Goal: Task Accomplishment & Management: Complete application form

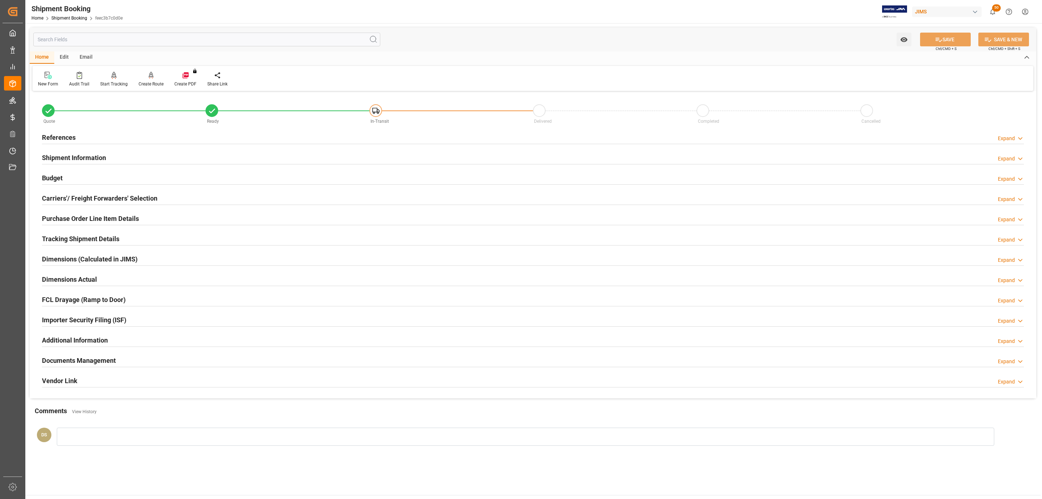
click at [91, 142] on div "References Expand" at bounding box center [533, 137] width 982 height 14
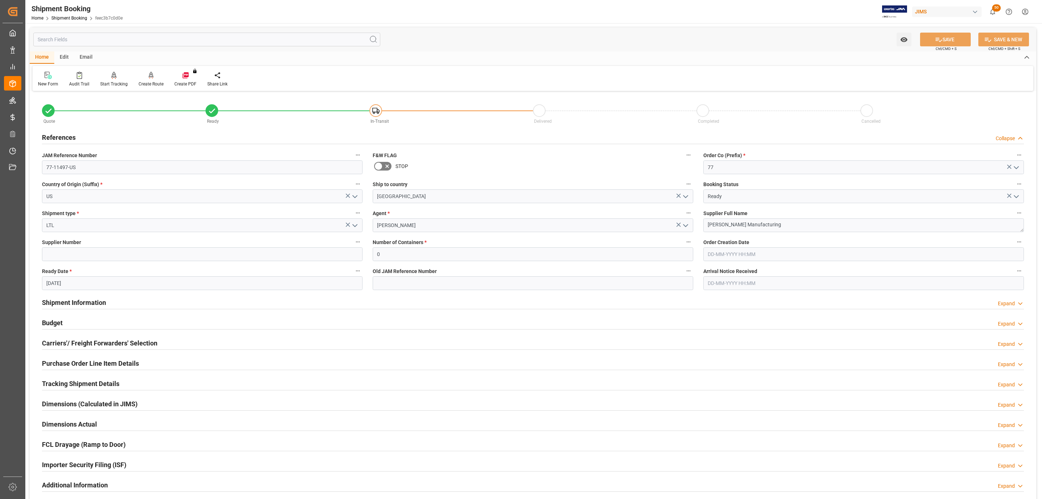
click at [101, 320] on div "Budget Expand" at bounding box center [533, 322] width 982 height 14
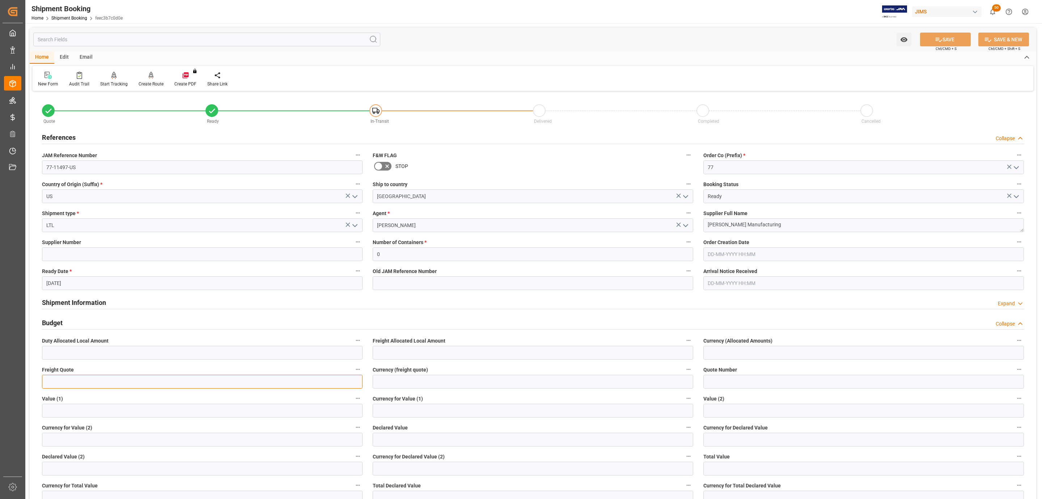
click at [52, 387] on input "text" at bounding box center [202, 382] width 321 height 14
type input "510"
type input "USD"
click at [932, 42] on button "SAVE" at bounding box center [945, 40] width 51 height 14
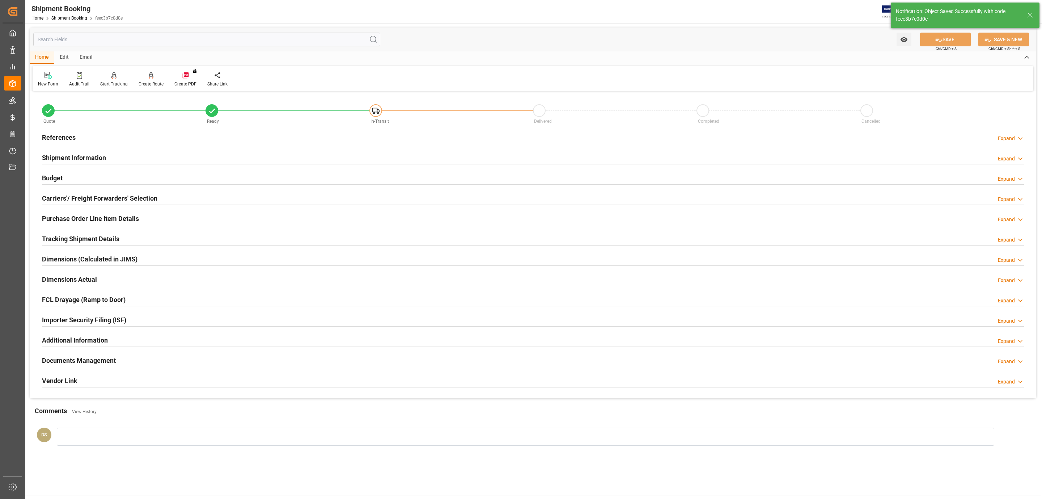
click at [100, 201] on h2 "Carriers'/ Freight Forwarders' Selection" at bounding box center [99, 198] width 115 height 10
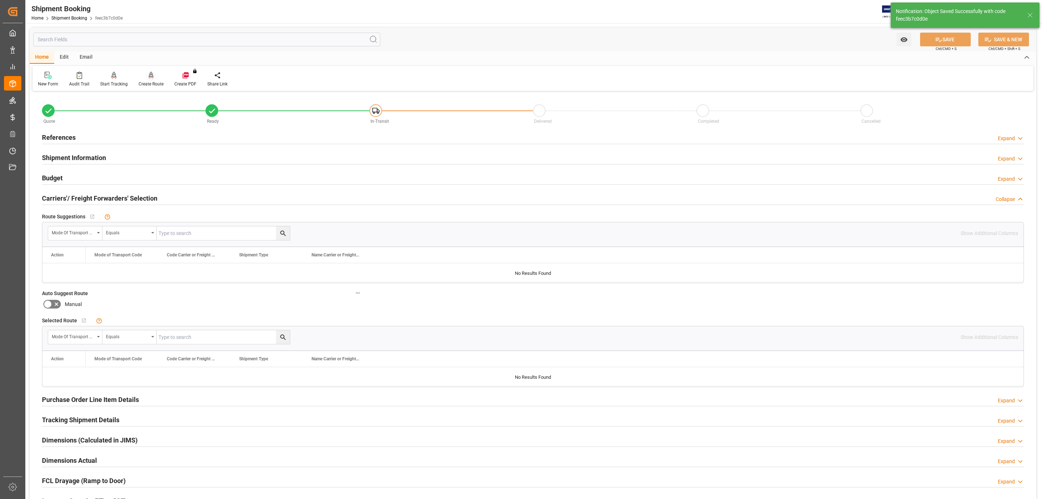
click at [149, 81] on div "Create Route" at bounding box center [151, 84] width 25 height 7
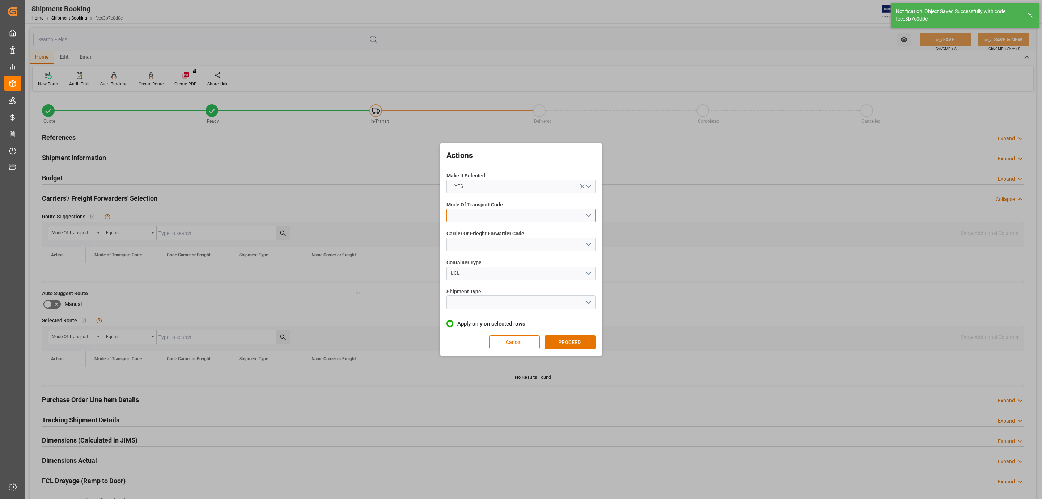
click at [472, 210] on button "open menu" at bounding box center [521, 215] width 149 height 14
click at [483, 242] on div "3- TRUCKR" at bounding box center [521, 247] width 148 height 15
click at [483, 242] on button "open menu" at bounding box center [521, 244] width 149 height 14
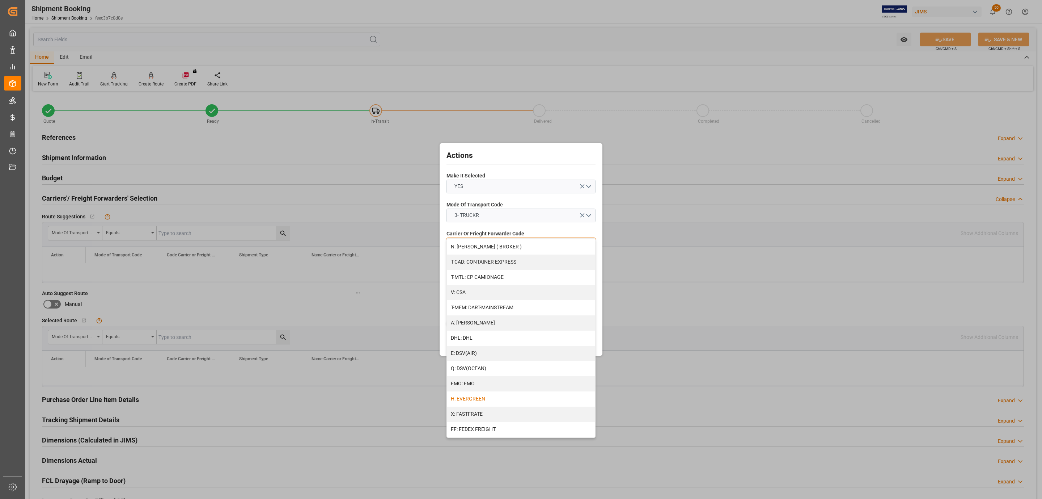
scroll to position [54, 0]
click at [500, 402] on div "FF: FEDEX FREIGHT" at bounding box center [521, 404] width 148 height 15
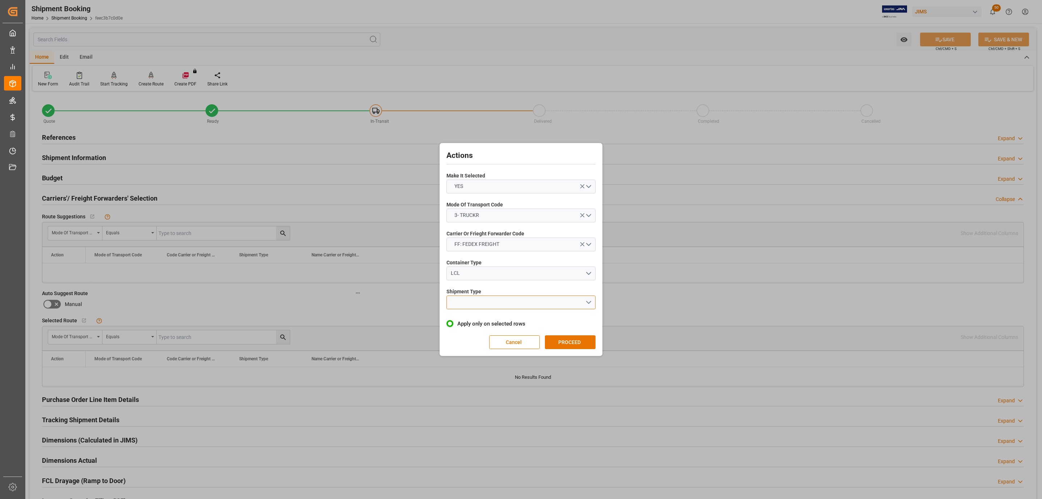
click at [472, 303] on button "open menu" at bounding box center [521, 302] width 149 height 14
click at [472, 303] on div "LTL" at bounding box center [521, 303] width 148 height 15
click at [558, 345] on button "PROCEED" at bounding box center [570, 342] width 51 height 14
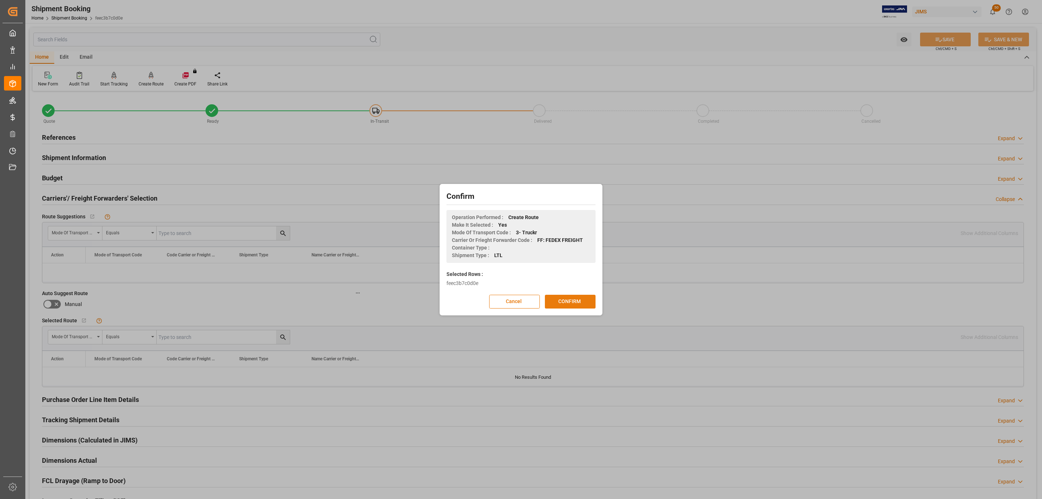
click at [580, 297] on button "CONFIRM" at bounding box center [570, 302] width 51 height 14
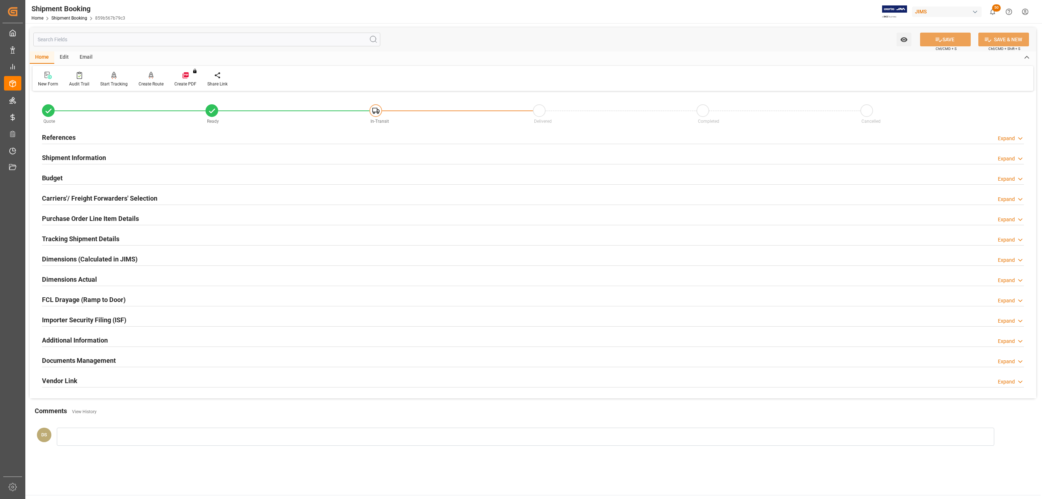
click at [86, 139] on div "References Expand" at bounding box center [533, 137] width 982 height 14
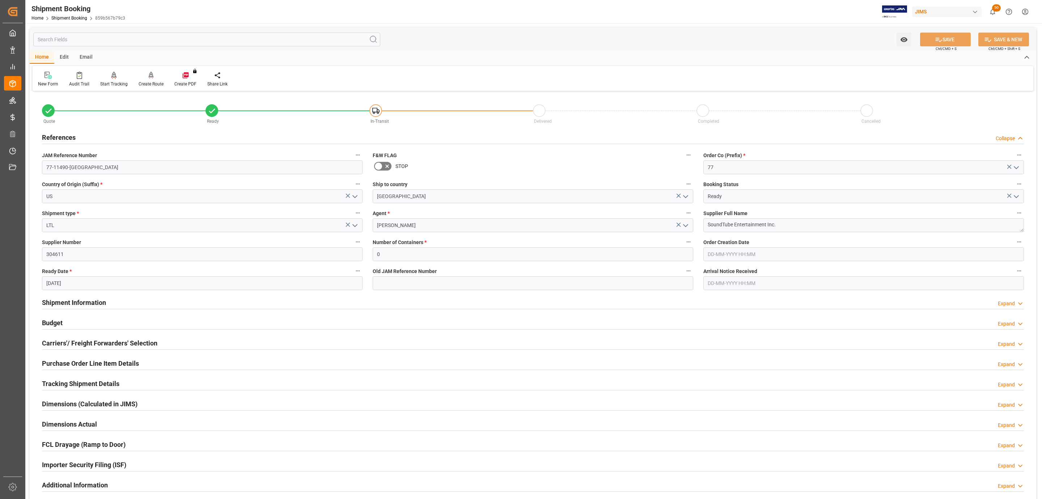
click at [79, 319] on div "Budget Expand" at bounding box center [533, 322] width 982 height 14
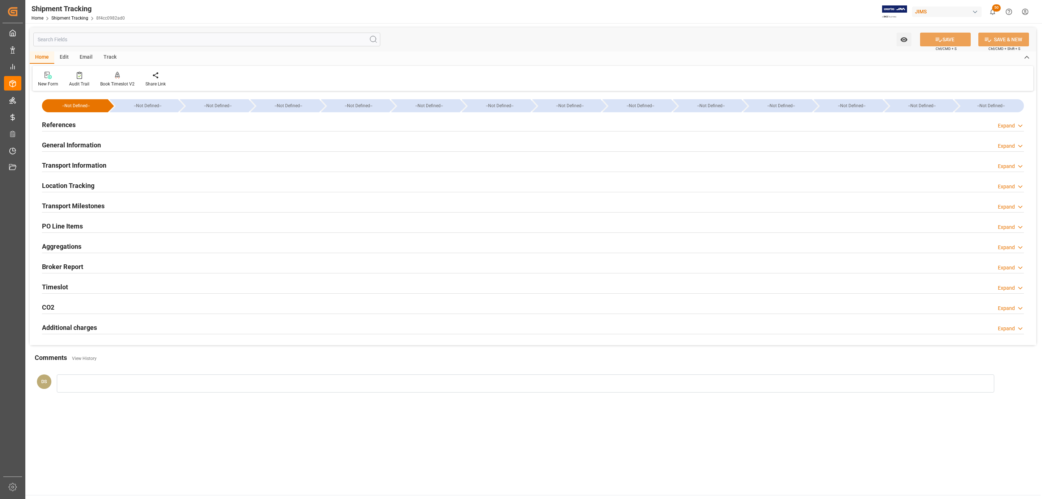
click at [136, 125] on div "References Expand" at bounding box center [533, 124] width 982 height 14
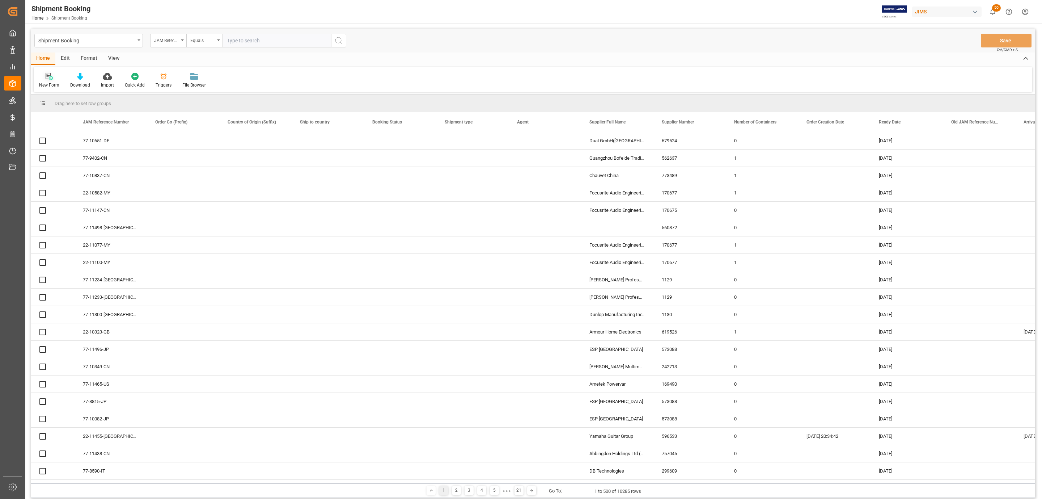
click at [45, 80] on div "New Form" at bounding box center [49, 80] width 31 height 16
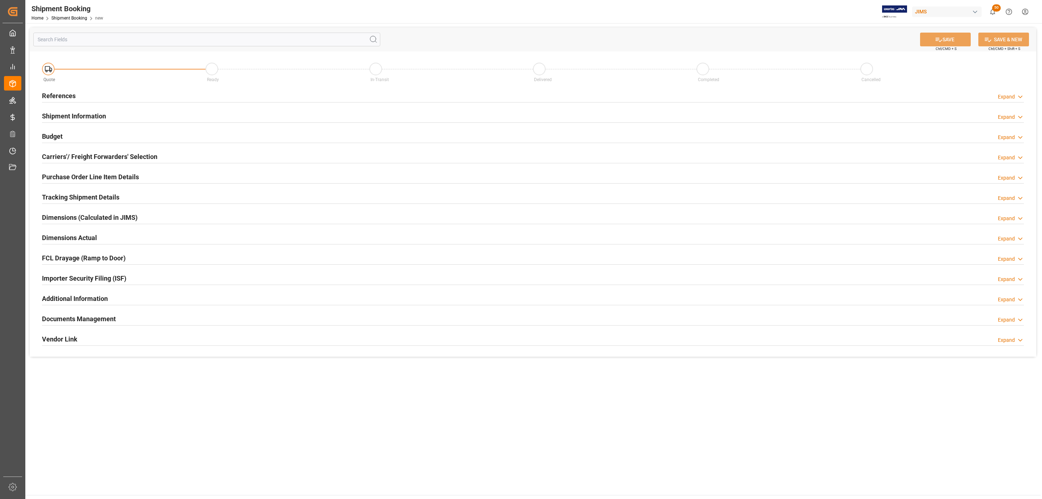
click at [144, 96] on div "References Expand" at bounding box center [533, 95] width 982 height 14
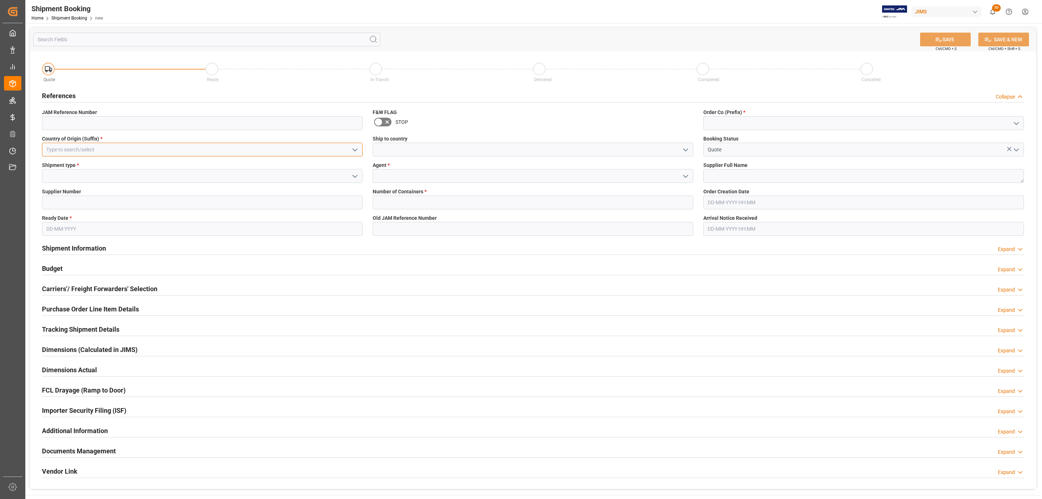
click at [201, 152] on input at bounding box center [202, 150] width 321 height 14
type input "us"
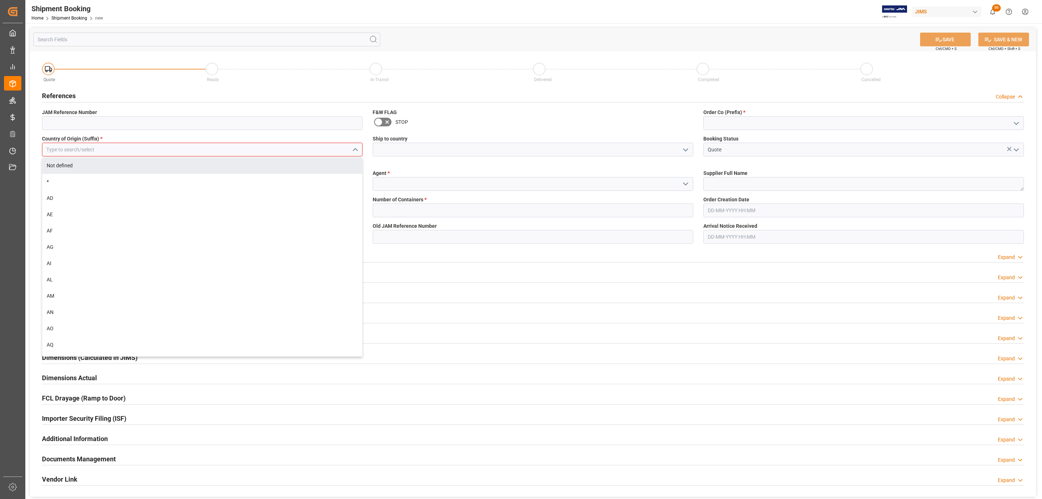
click at [176, 175] on div "Quote Ready In-Transit Delivered Completed Cancelled References Collapse JAM Re…" at bounding box center [533, 273] width 1007 height 445
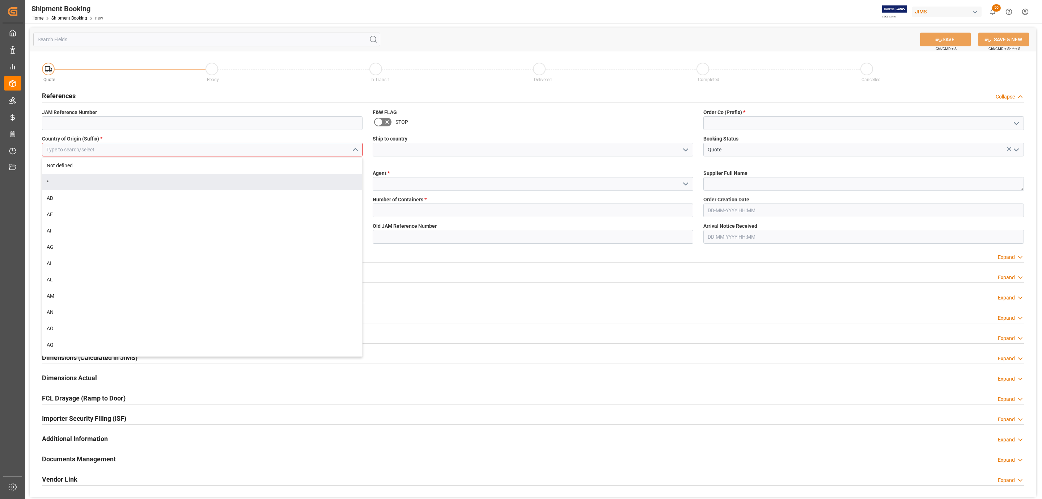
click at [178, 150] on input at bounding box center [202, 150] width 321 height 14
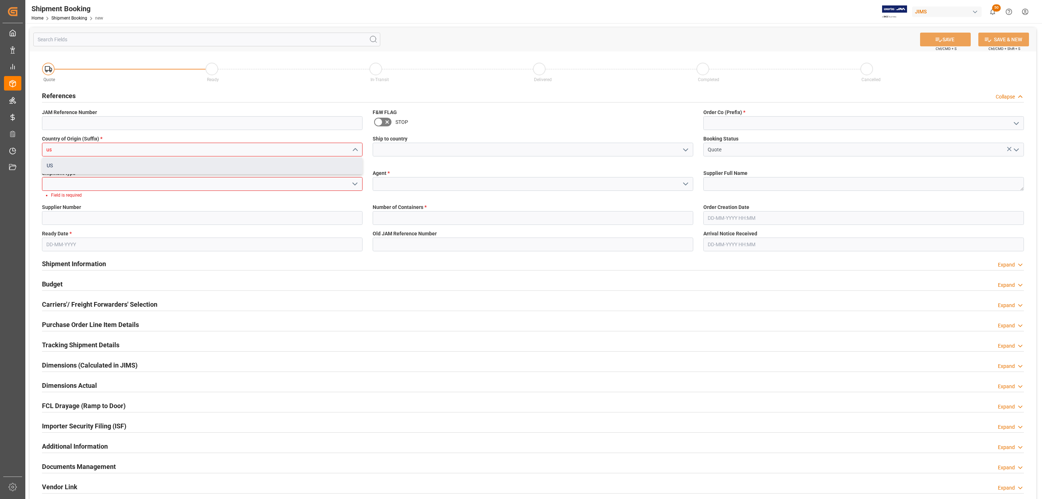
click at [191, 164] on div "US" at bounding box center [202, 165] width 320 height 16
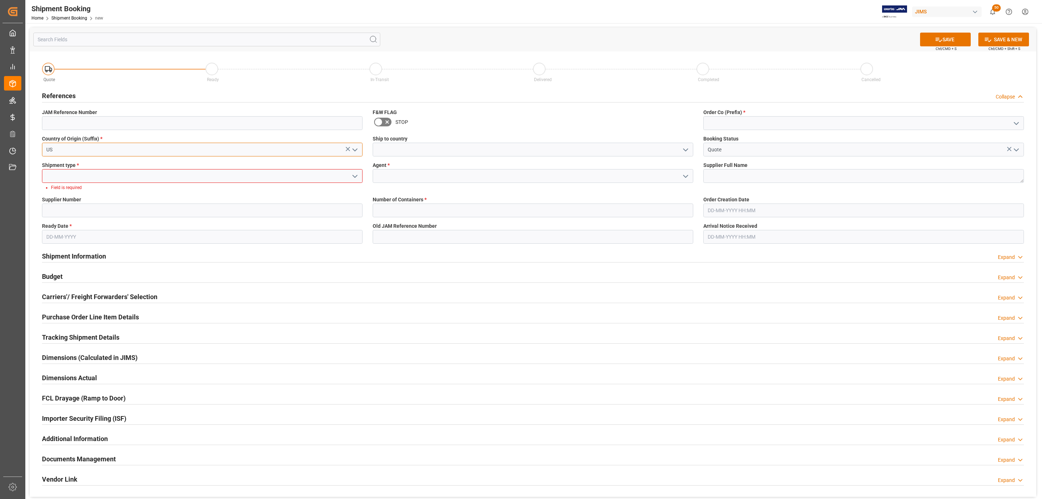
type input "US"
click at [357, 177] on icon "open menu" at bounding box center [355, 176] width 9 height 9
click at [90, 221] on div "LTL" at bounding box center [202, 224] width 320 height 16
type input "LTL"
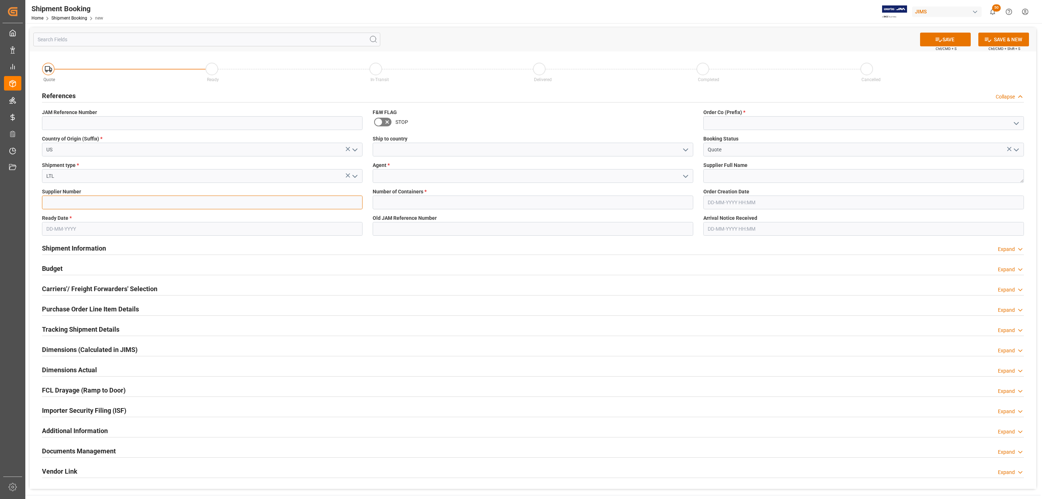
click at [69, 201] on input at bounding box center [202, 202] width 321 height 14
click at [102, 206] on input at bounding box center [202, 202] width 321 height 14
paste input "181970"
type input "181970"
click at [67, 228] on input "text" at bounding box center [202, 229] width 321 height 14
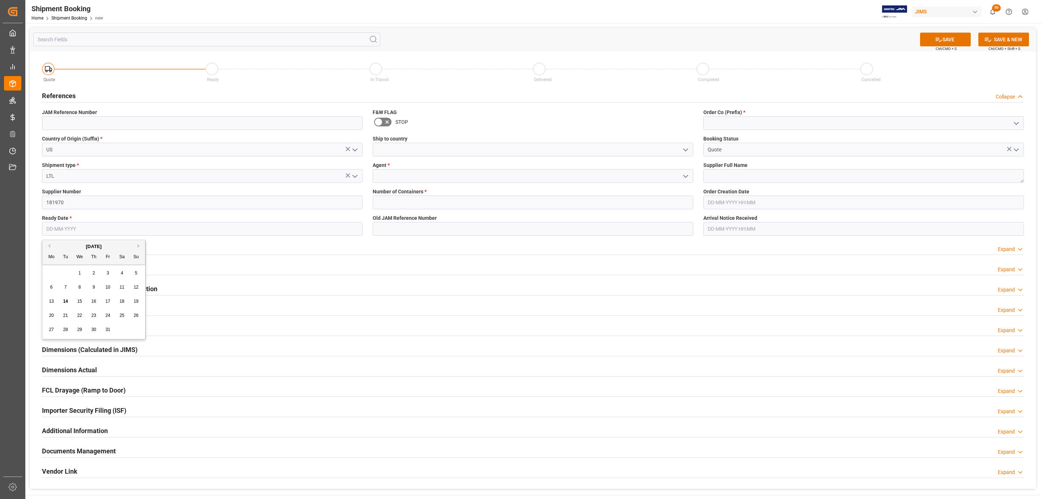
click at [62, 251] on div "Mo Tu We Th Fr Sa Su" at bounding box center [93, 257] width 103 height 14
click at [93, 300] on span "16" at bounding box center [93, 301] width 5 height 5
type input "16-10-2025"
click at [687, 150] on polyline "open menu" at bounding box center [686, 150] width 4 height 2
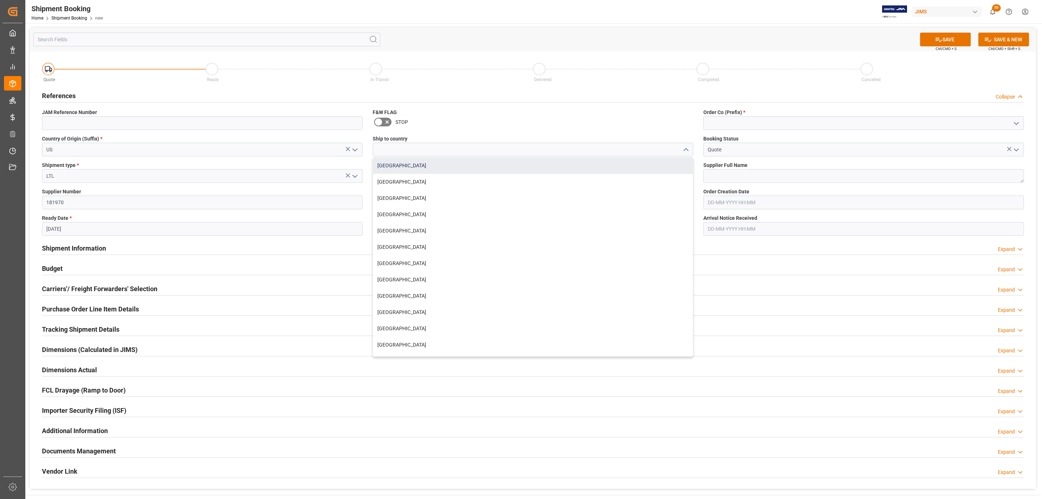
click at [386, 162] on div "[GEOGRAPHIC_DATA]" at bounding box center [533, 165] width 320 height 16
type input "[GEOGRAPHIC_DATA]"
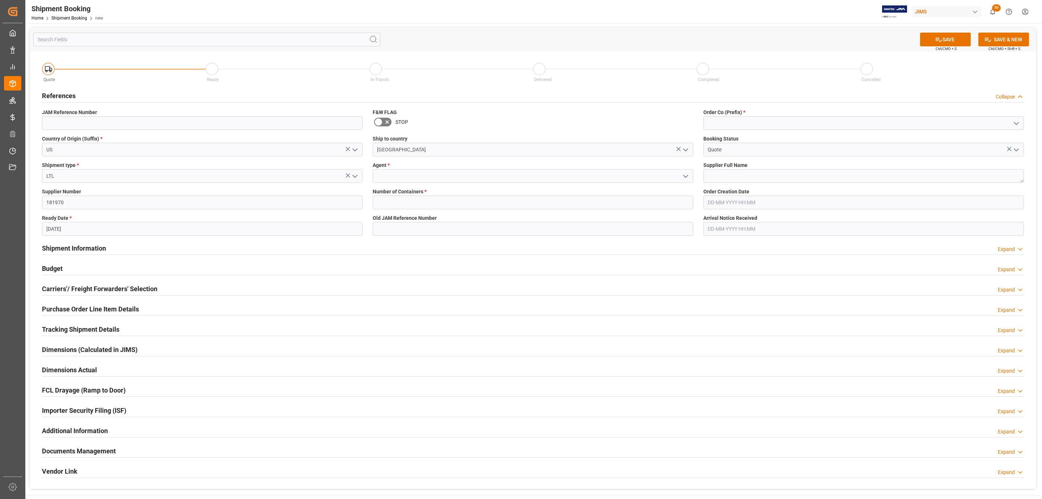
click at [685, 178] on icon "open menu" at bounding box center [685, 176] width 9 height 9
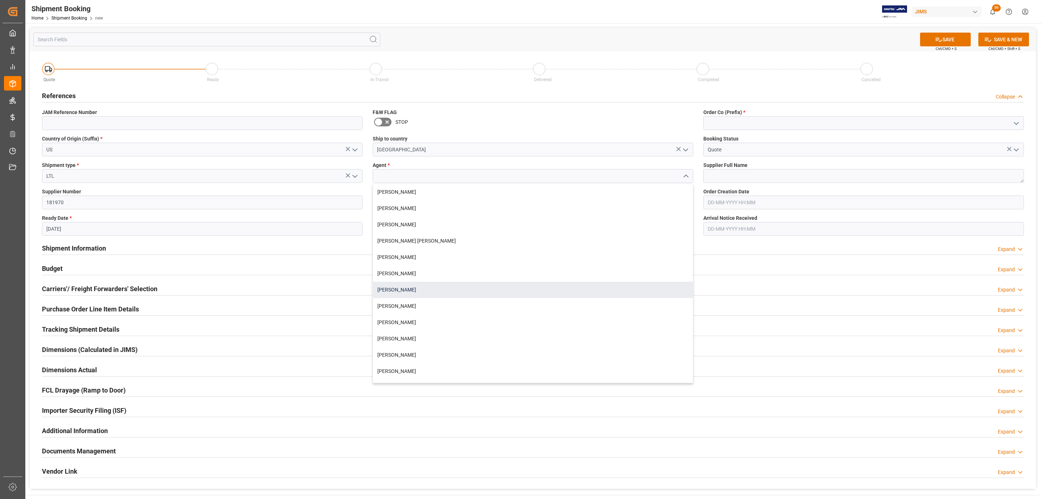
click at [397, 291] on div "[PERSON_NAME]" at bounding box center [533, 290] width 320 height 16
type input "[PERSON_NAME]"
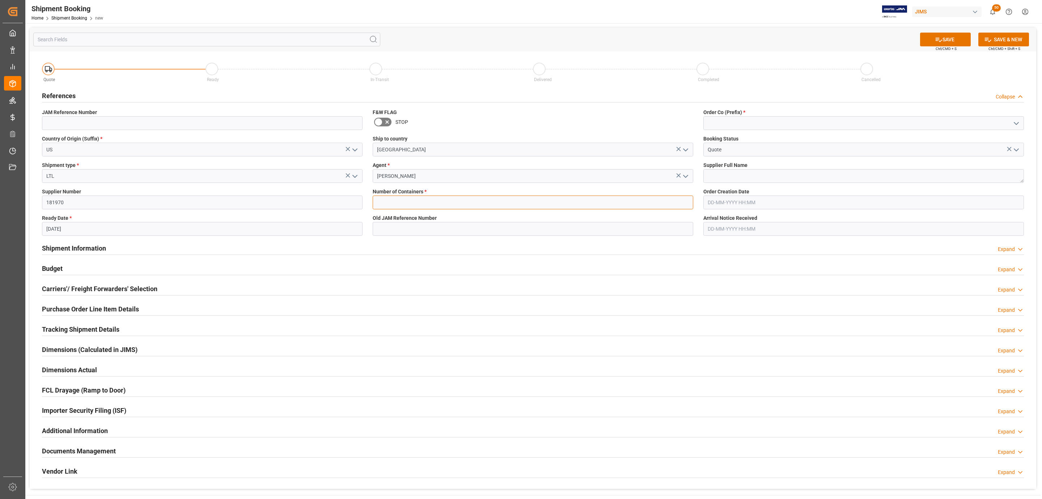
click at [389, 200] on input "text" at bounding box center [533, 202] width 321 height 14
type input "0"
click at [1015, 121] on icon "open menu" at bounding box center [1016, 123] width 9 height 9
click at [795, 160] on div "77" at bounding box center [864, 155] width 320 height 16
type input "77"
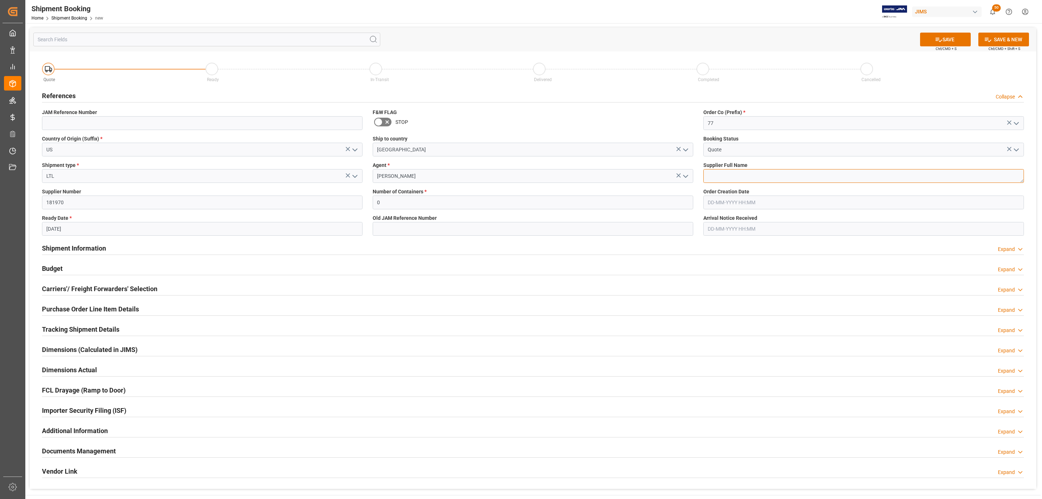
click at [727, 175] on textarea at bounding box center [864, 176] width 321 height 14
paste textarea "Radio Design Labs"
type textarea "Radio Design Labs"
click at [958, 46] on div "SAVE Ctrl/CMD + S SAVE & NEW Ctrl/CMD + Shift + S" at bounding box center [533, 40] width 1007 height 24
click at [935, 36] on icon at bounding box center [939, 40] width 8 height 8
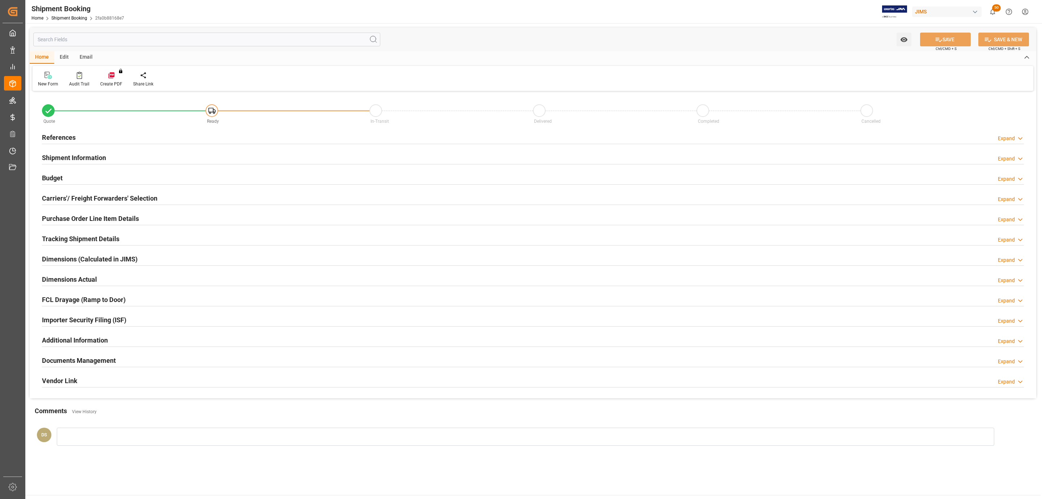
type input "0"
type input "[DATE]"
click at [136, 140] on div "References Expand" at bounding box center [533, 137] width 982 height 14
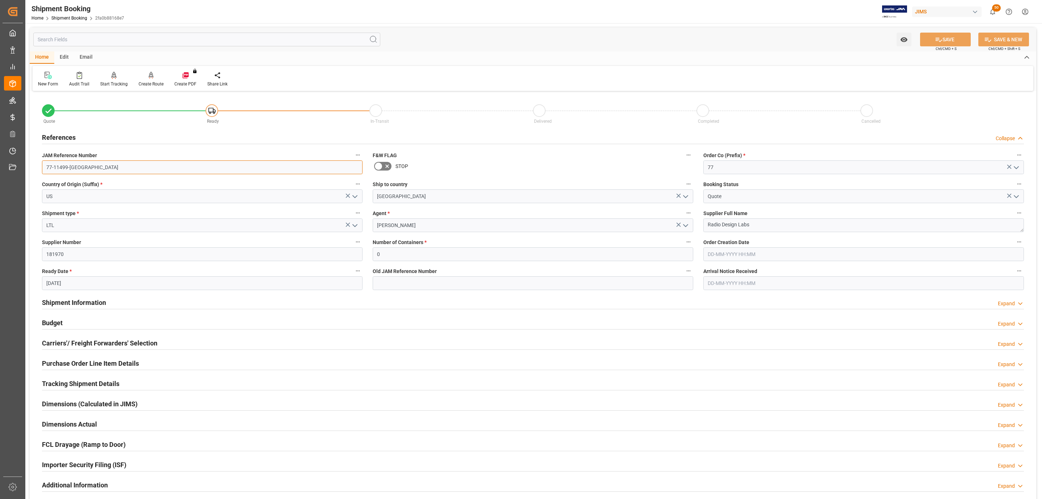
click at [102, 164] on input "77-11499-US" at bounding box center [202, 167] width 321 height 14
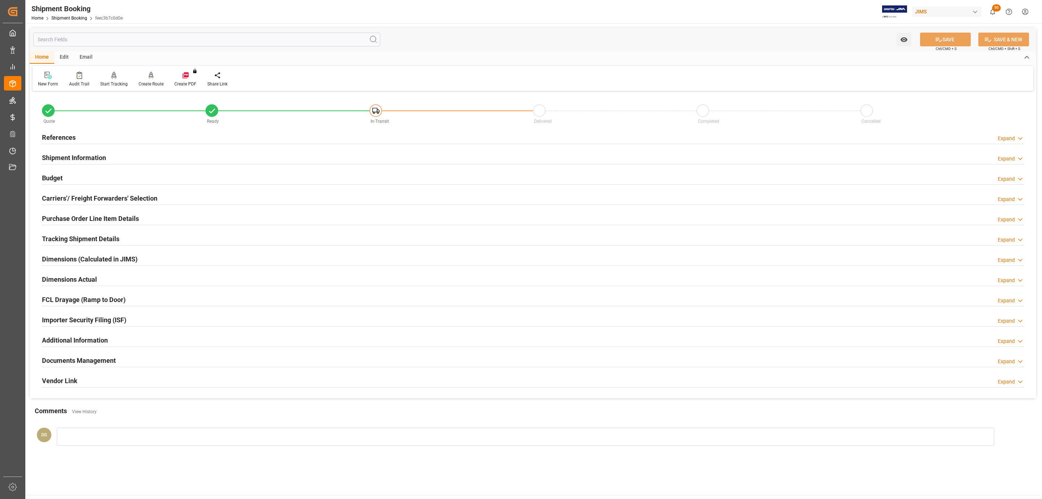
click at [48, 239] on h2 "Tracking Shipment Details" at bounding box center [80, 239] width 77 height 10
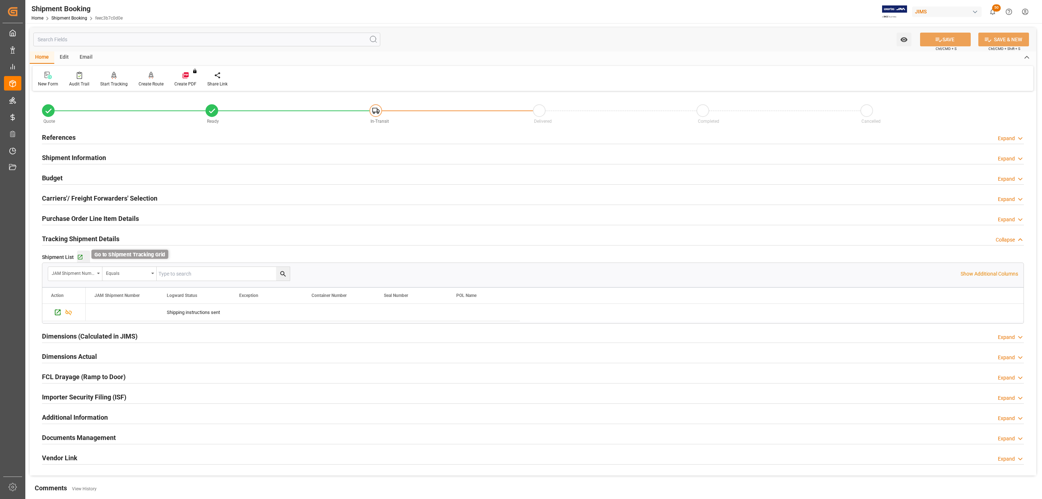
click at [81, 259] on icon "button" at bounding box center [80, 257] width 5 height 5
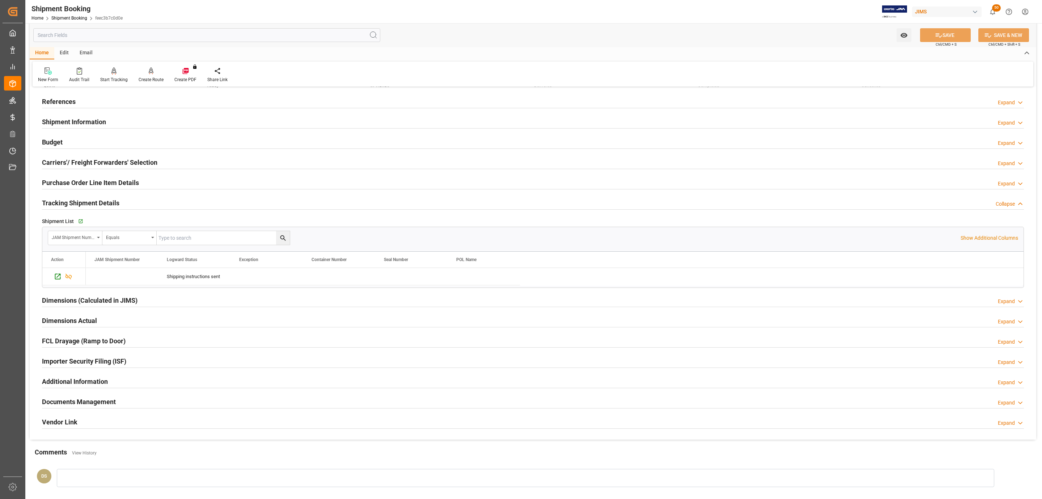
scroll to position [54, 0]
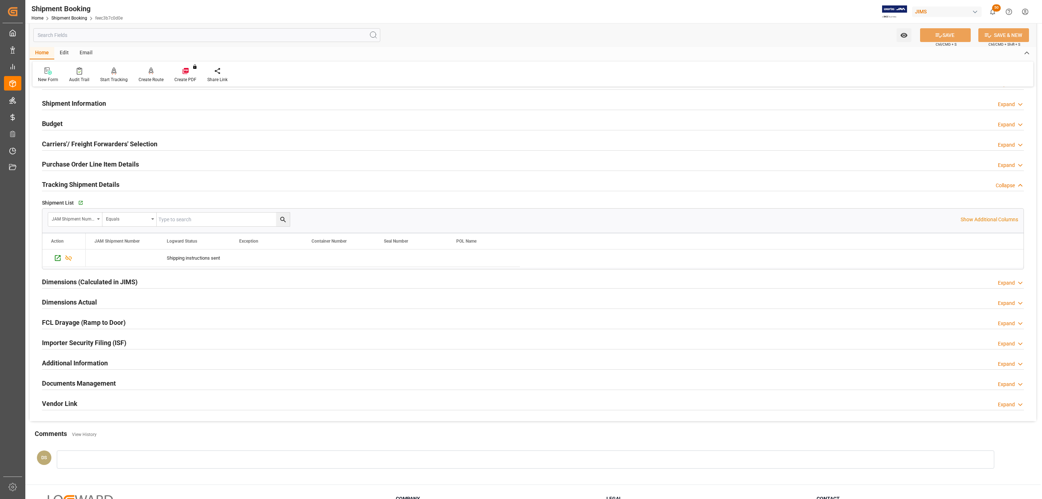
click at [111, 379] on div "Documents Management" at bounding box center [79, 383] width 74 height 14
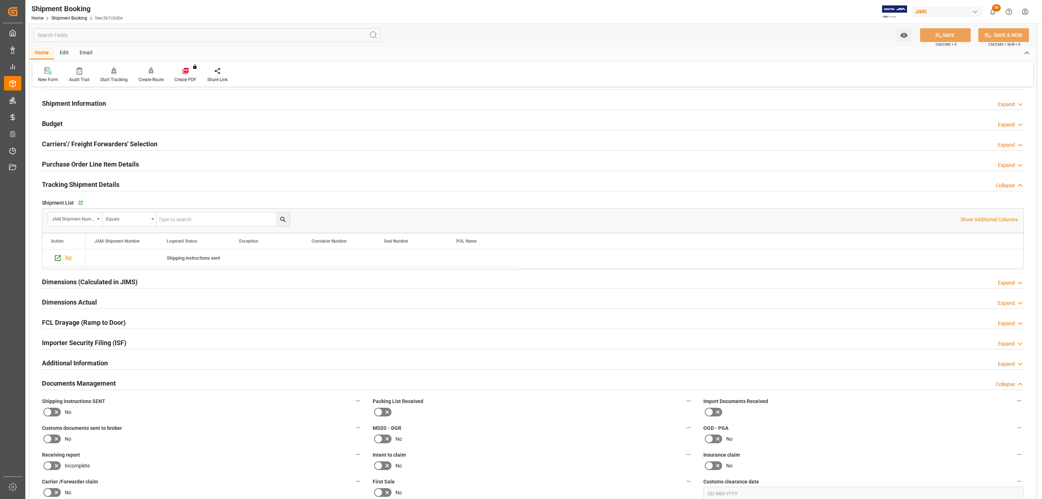
click at [52, 414] on icon at bounding box center [56, 412] width 9 height 9
click at [0, 0] on input "checkbox" at bounding box center [0, 0] width 0 height 0
click at [949, 34] on button "SAVE" at bounding box center [945, 35] width 51 height 14
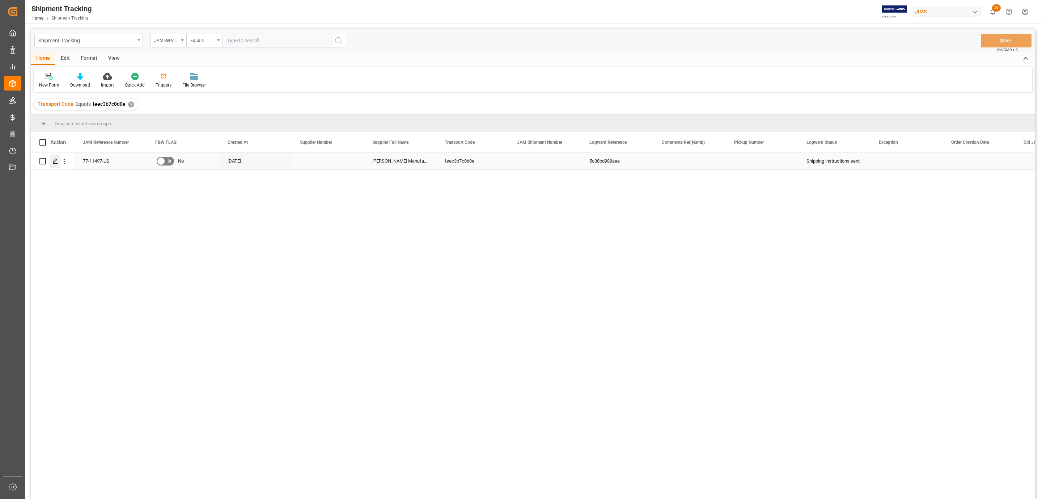
click at [54, 164] on line "Press SPACE to select this row." at bounding box center [55, 164] width 4 height 0
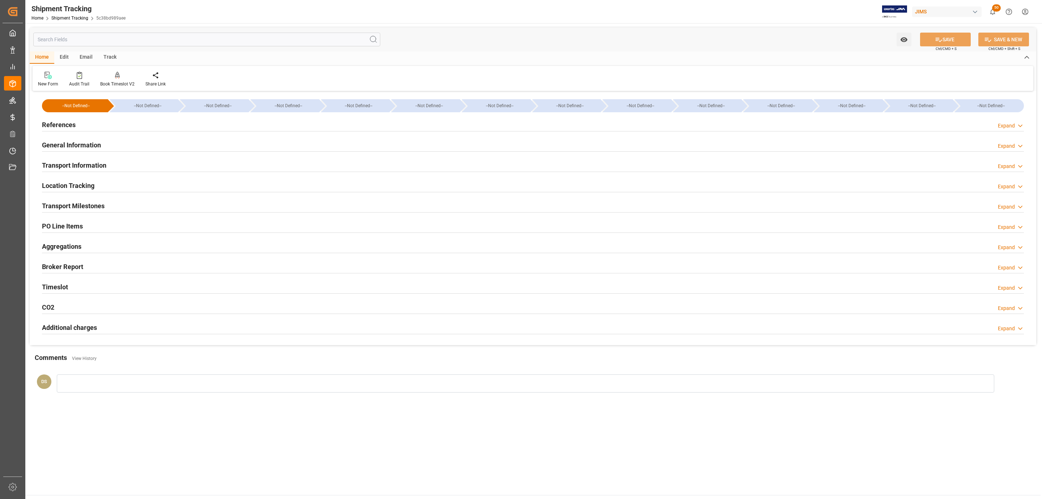
click at [126, 163] on div "Transport Information Expand" at bounding box center [533, 165] width 982 height 14
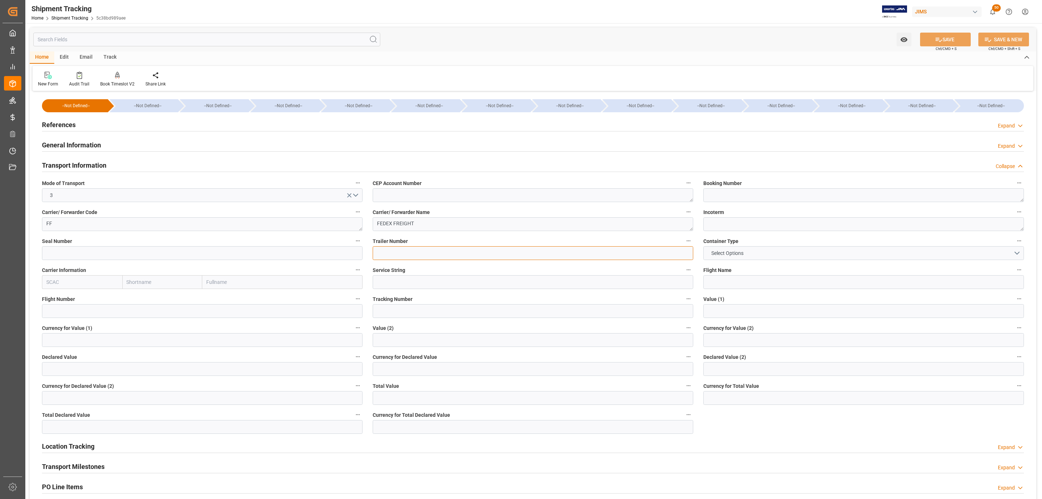
click at [389, 252] on input at bounding box center [533, 253] width 321 height 14
paste input "885178328561"
type input "885178328561"
click at [406, 308] on input at bounding box center [533, 311] width 321 height 14
paste input "885178328561"
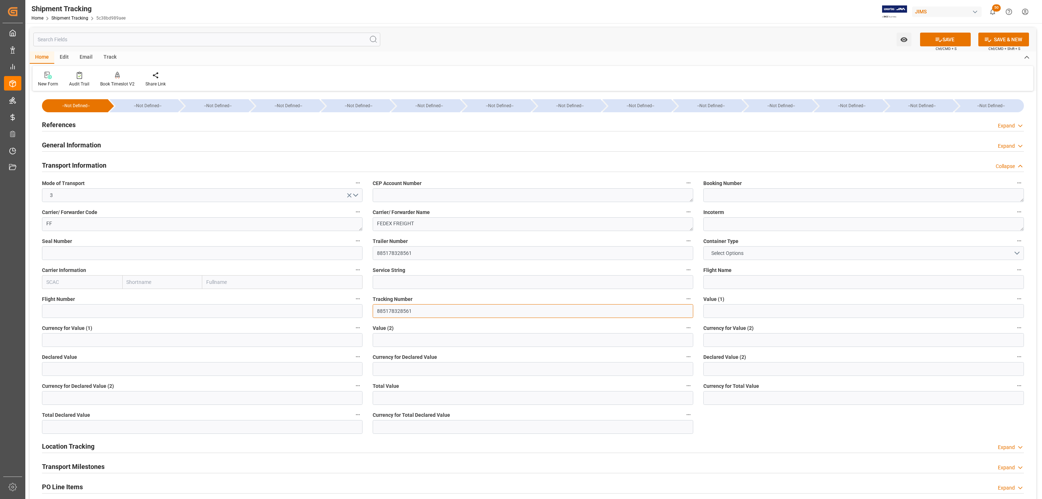
type input "885178328561"
click at [745, 252] on span "Select Options" at bounding box center [727, 253] width 39 height 8
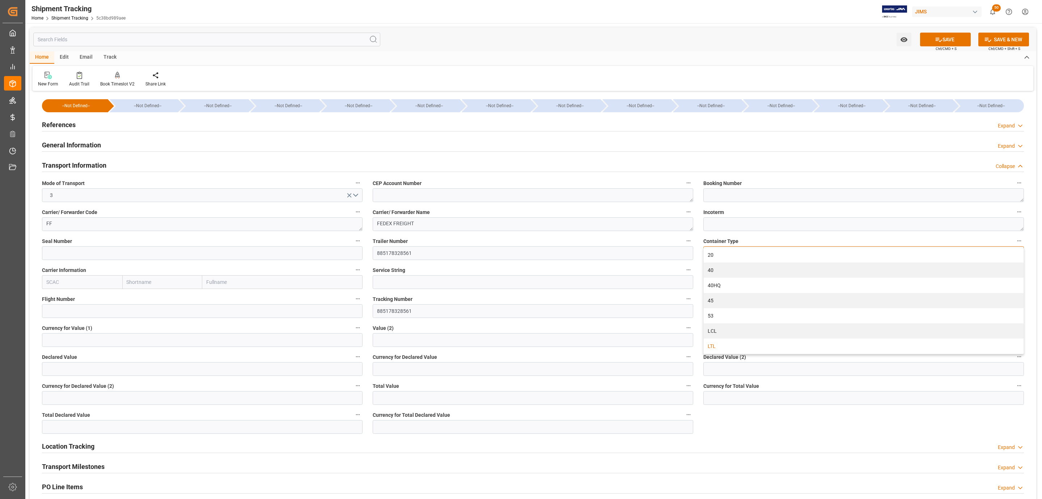
click at [727, 341] on div "LTL" at bounding box center [864, 345] width 320 height 15
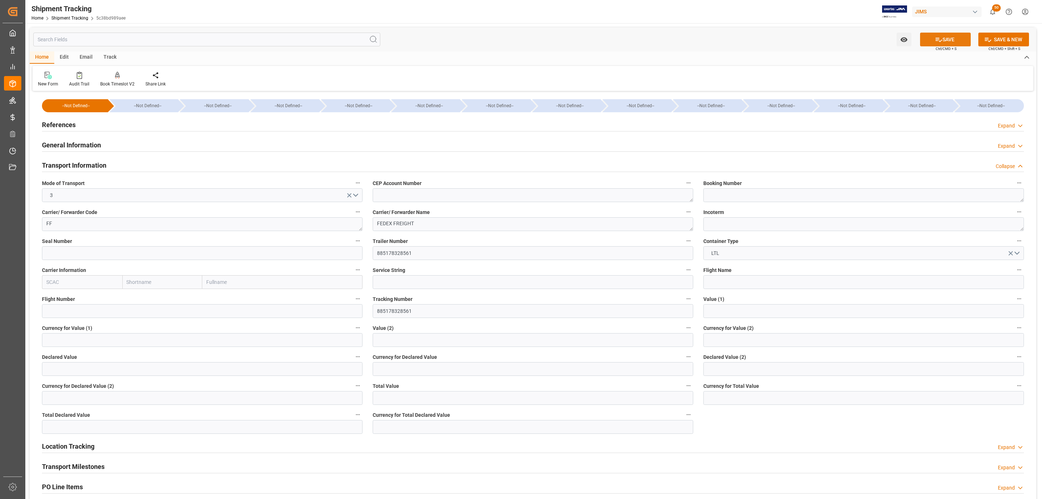
click at [942, 41] on button "SAVE" at bounding box center [945, 40] width 51 height 14
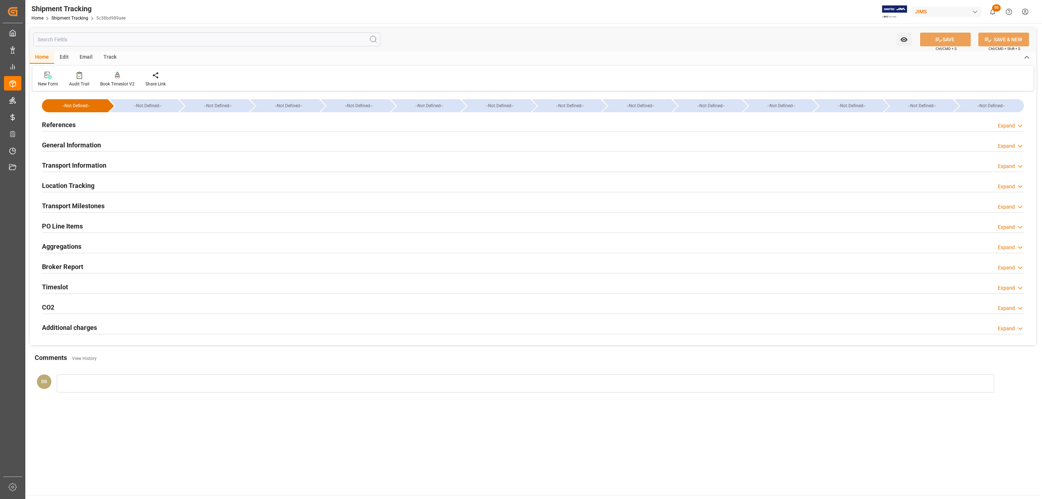
click at [67, 198] on div "Transport Milestones Expand" at bounding box center [533, 206] width 992 height 20
click at [67, 201] on h2 "Transport Milestones" at bounding box center [73, 206] width 63 height 10
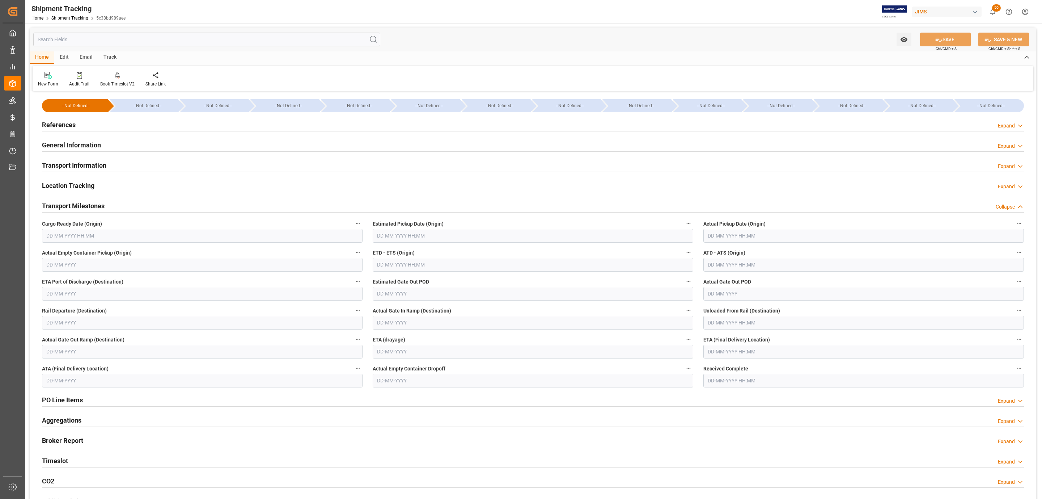
click at [62, 241] on input "text" at bounding box center [202, 236] width 321 height 14
click at [66, 305] on div "14" at bounding box center [65, 308] width 9 height 9
type input "14-10-2025 00:00"
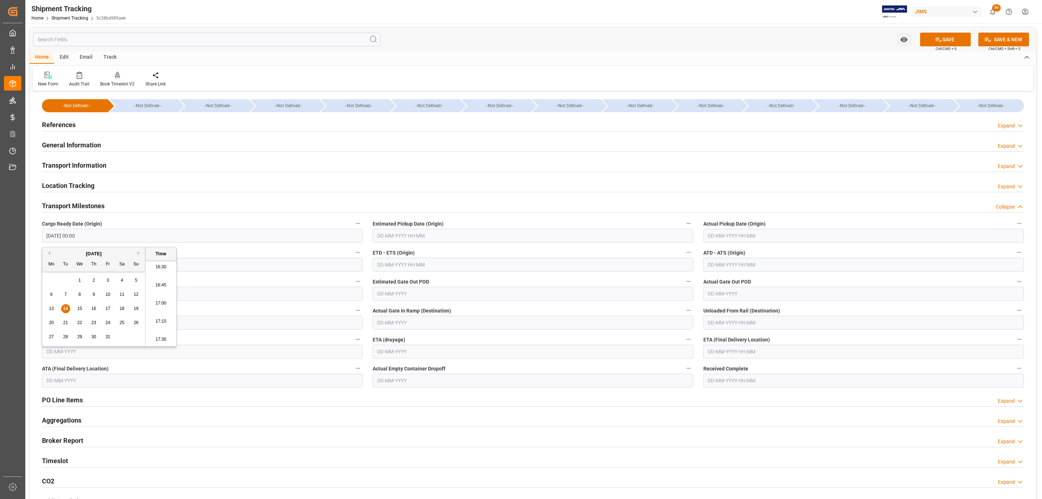
click at [389, 237] on input "text" at bounding box center [533, 236] width 321 height 14
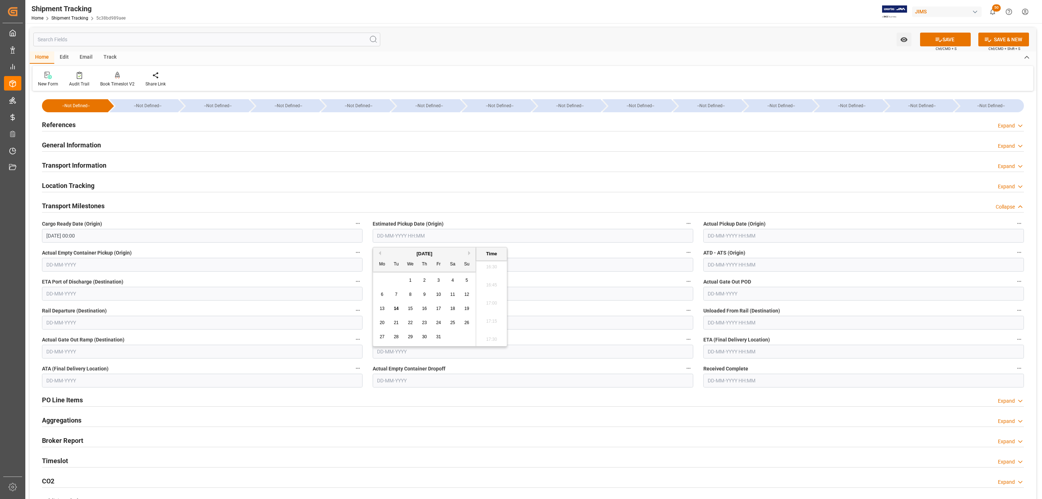
click at [413, 307] on div "15" at bounding box center [410, 308] width 9 height 9
type input "15-10-2025 00:00"
click at [729, 237] on input "text" at bounding box center [864, 236] width 321 height 14
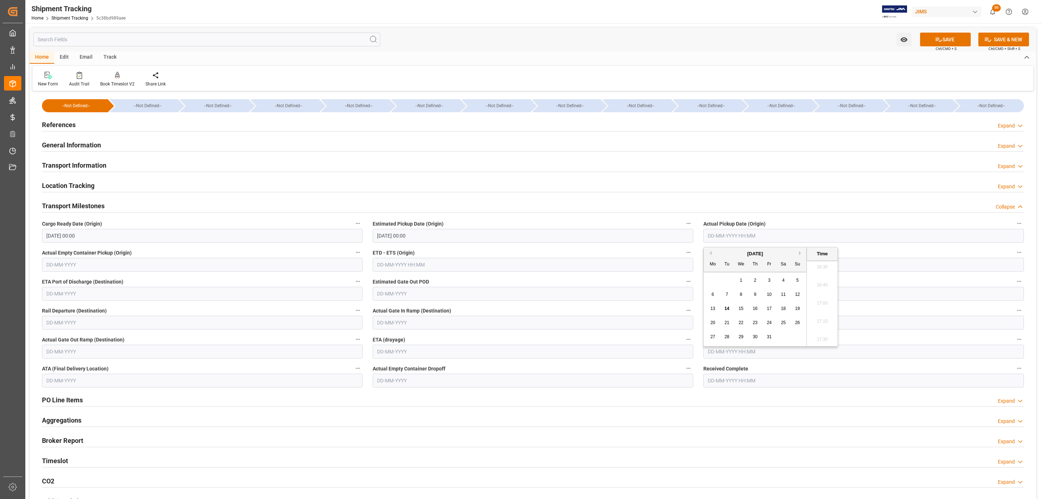
click at [740, 307] on span "15" at bounding box center [741, 308] width 5 height 5
type input "15-10-2025 00:00"
click at [731, 356] on input "text" at bounding box center [864, 352] width 321 height 14
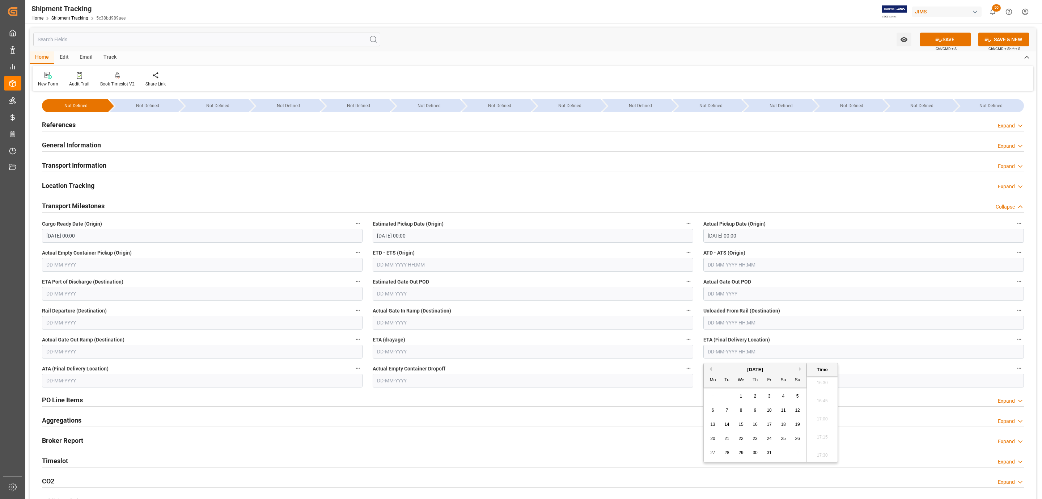
click at [724, 436] on div "21" at bounding box center [727, 438] width 9 height 9
type input "21-10-2025 00:00"
click at [941, 46] on span "Ctrl/CMD + S" at bounding box center [946, 48] width 21 height 5
click at [941, 44] on button "SAVE" at bounding box center [945, 40] width 51 height 14
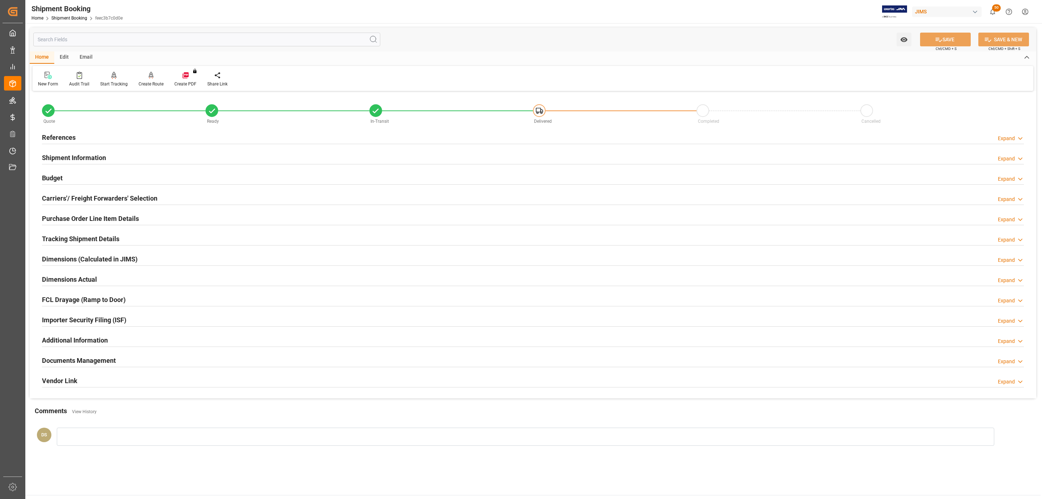
click at [150, 204] on div "Carriers'/ Freight Forwarders' Selection" at bounding box center [99, 198] width 115 height 14
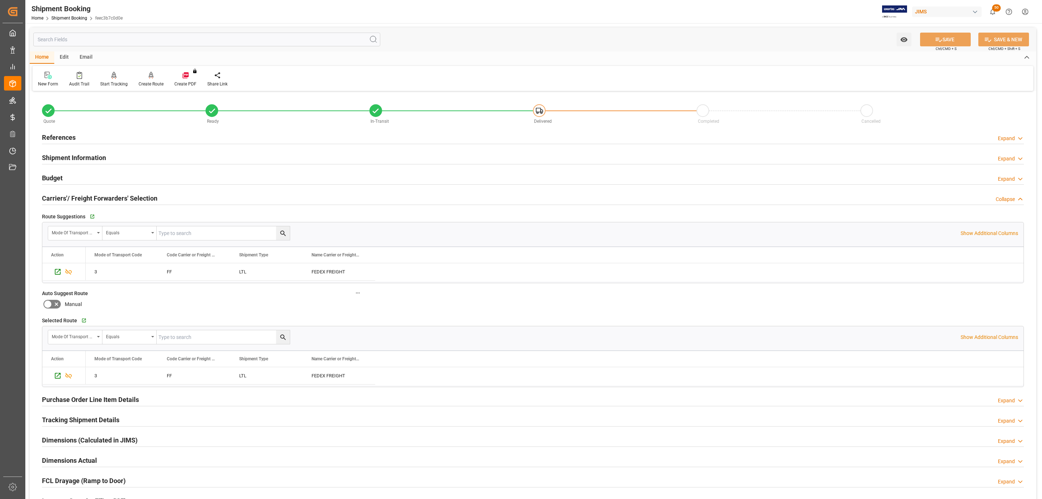
click at [126, 177] on div "Budget Expand" at bounding box center [533, 177] width 982 height 14
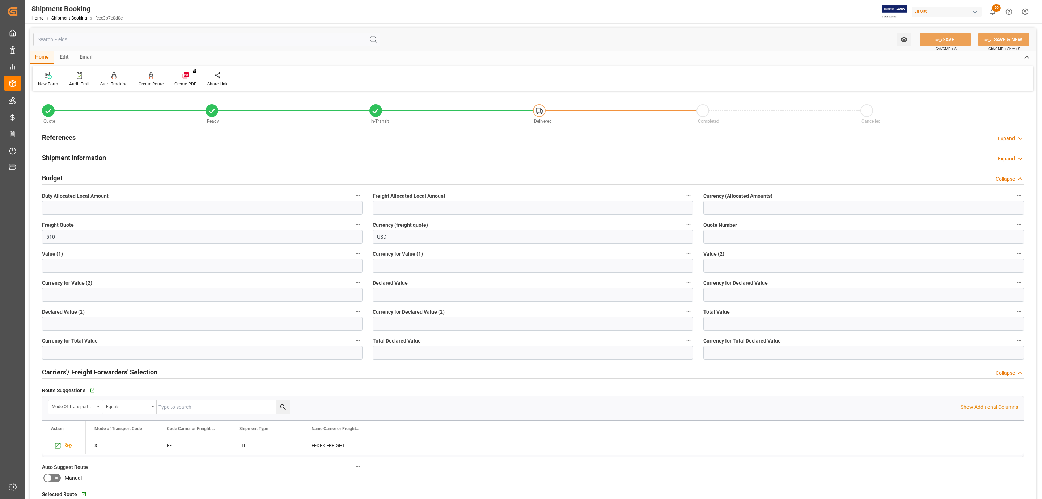
click at [126, 177] on div "Budget Collapse" at bounding box center [533, 177] width 982 height 14
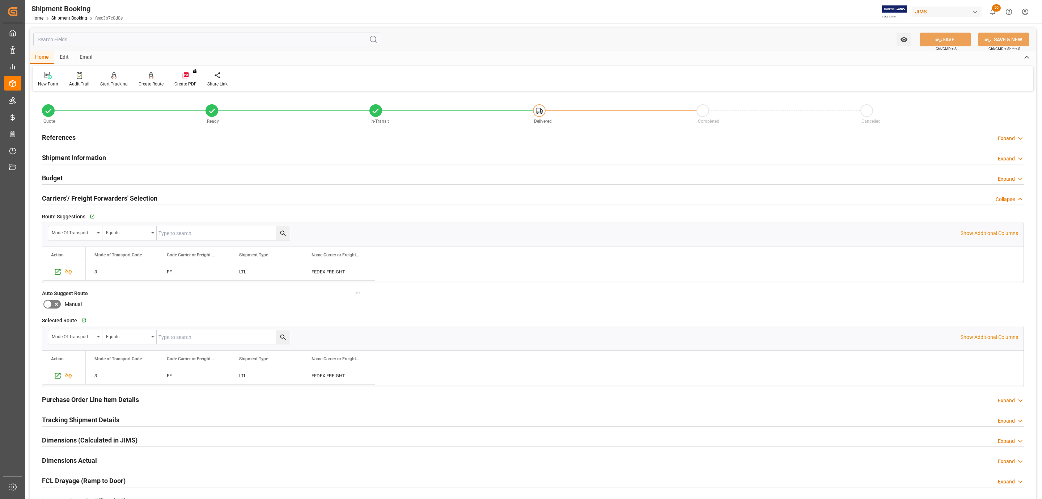
click at [121, 193] on div "Carriers'/ Freight Forwarders' Selection" at bounding box center [99, 198] width 115 height 14
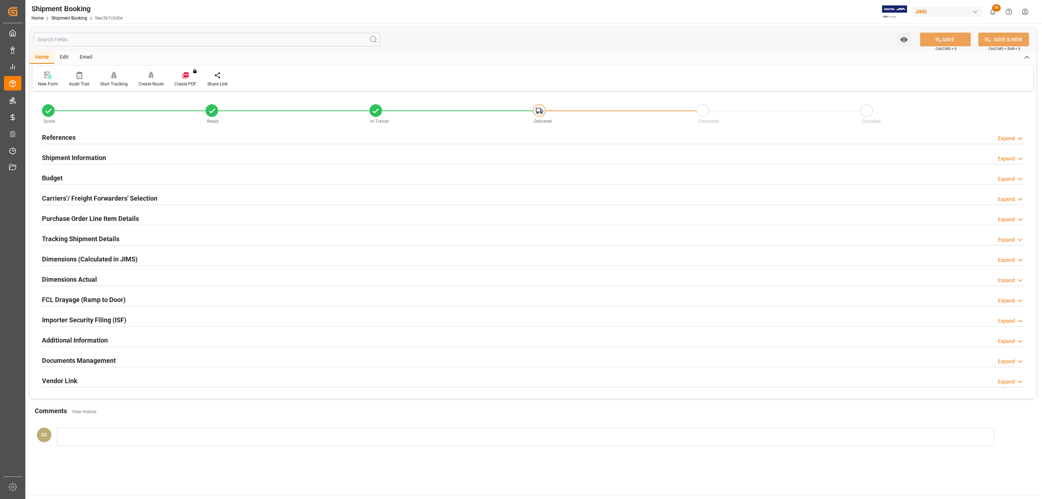
click at [85, 364] on h2 "Documents Management" at bounding box center [79, 360] width 74 height 10
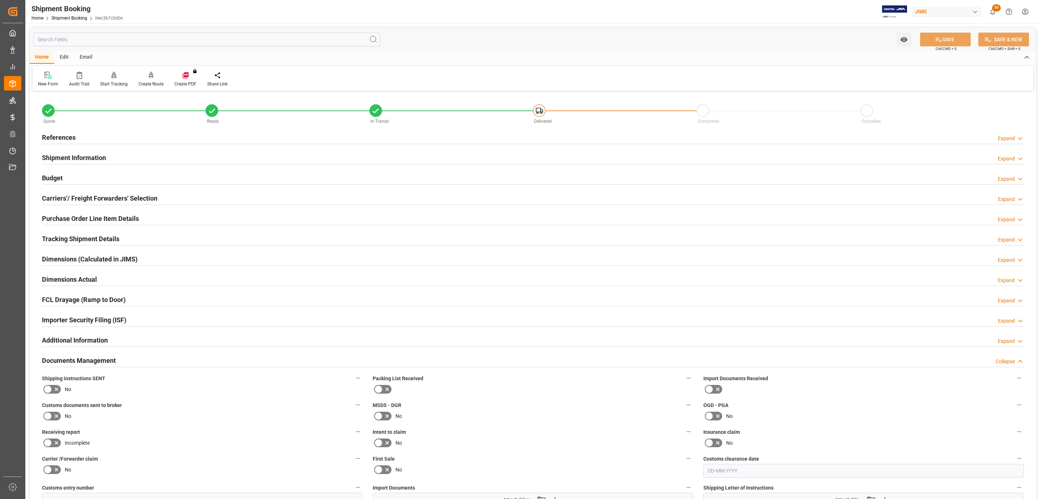
click at [54, 390] on icon at bounding box center [56, 389] width 9 height 9
click at [0, 0] on input "checkbox" at bounding box center [0, 0] width 0 height 0
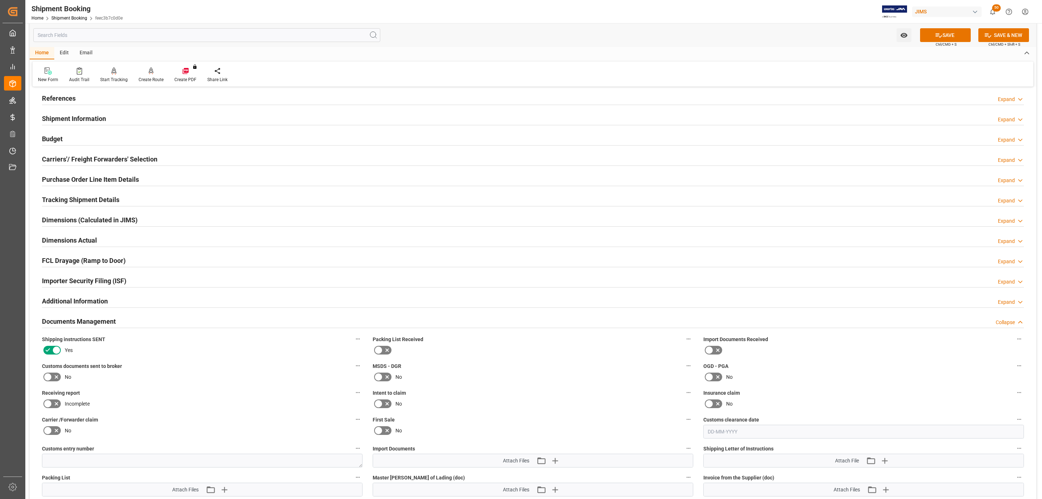
scroll to position [163, 0]
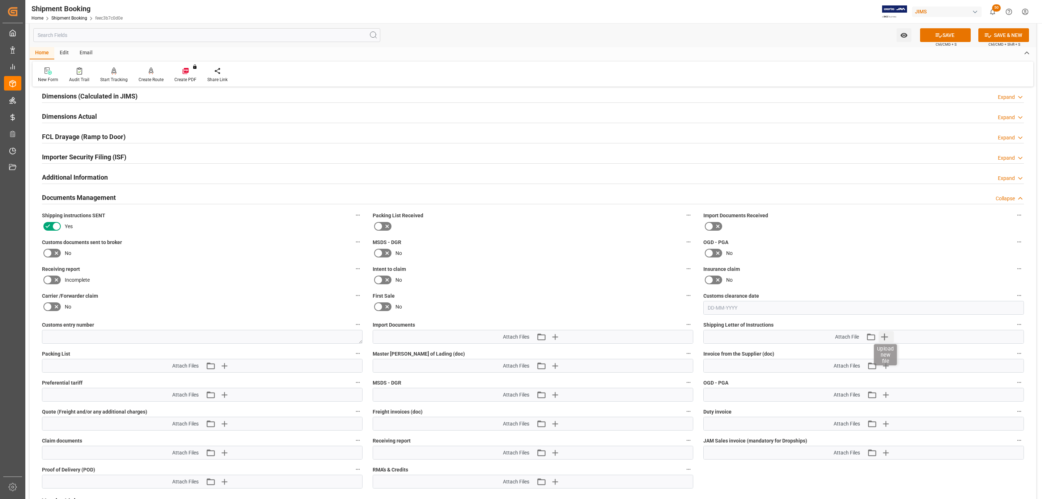
click at [884, 338] on icon "button" at bounding box center [885, 337] width 12 height 12
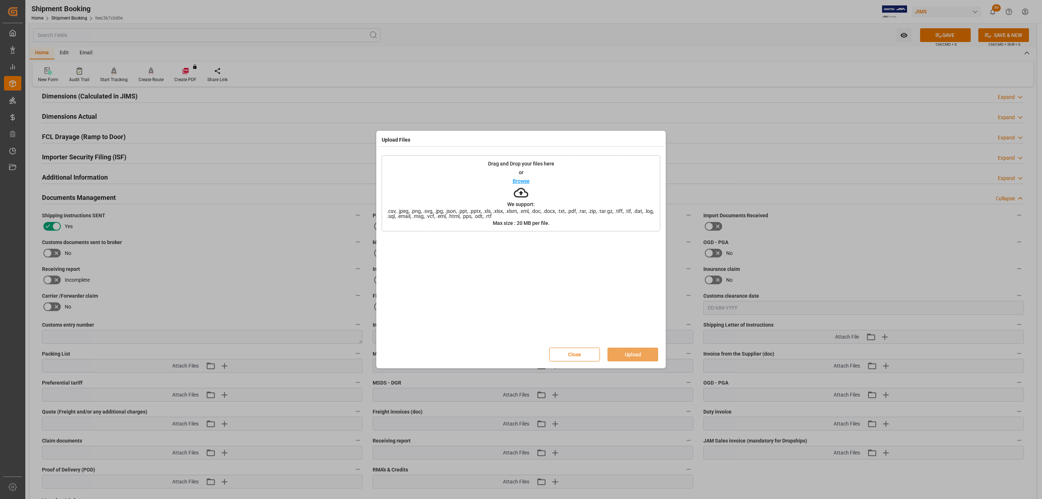
click at [586, 350] on button "Close" at bounding box center [574, 354] width 51 height 14
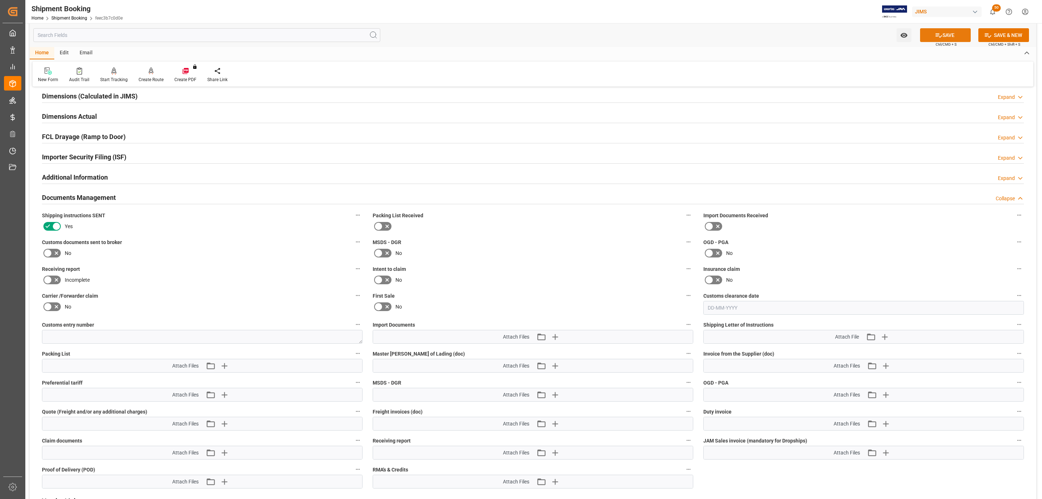
click at [930, 34] on button "SAVE" at bounding box center [945, 35] width 51 height 14
